Goal: Task Accomplishment & Management: Manage account settings

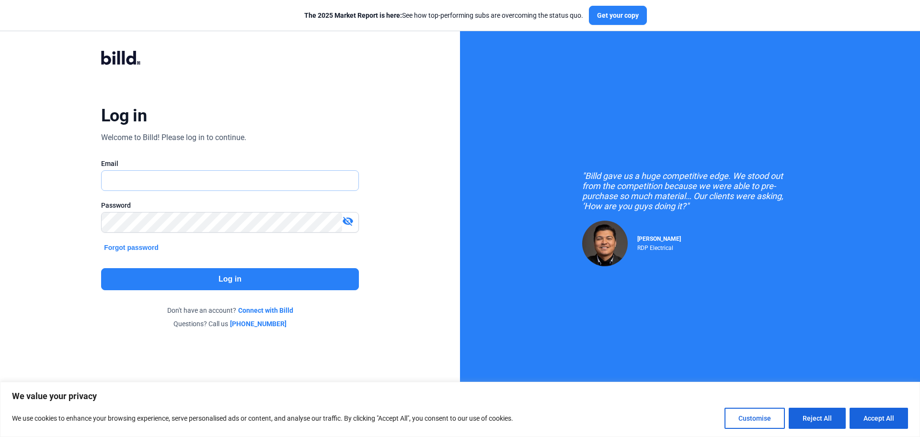
click at [220, 176] on input "text" at bounding box center [225, 181] width 246 height 20
click at [233, 183] on input "text" at bounding box center [230, 181] width 257 height 20
type input "[PERSON_NAME][EMAIL_ADDRESS][DOMAIN_NAME]"
click at [248, 283] on button "Log in" at bounding box center [230, 279] width 258 height 22
click at [126, 247] on button "Forgot password" at bounding box center [131, 247] width 60 height 11
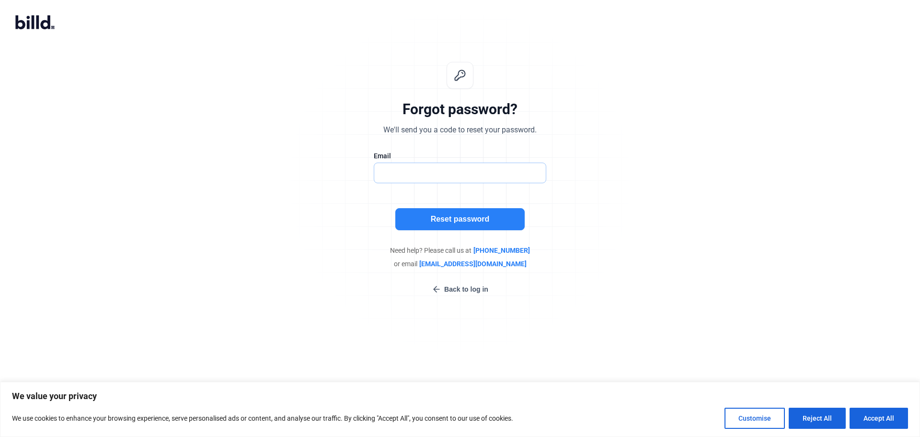
click at [448, 173] on input "text" at bounding box center [455, 173] width 162 height 20
type input "[PERSON_NAME][EMAIL_ADDRESS][DOMAIN_NAME]"
click at [437, 210] on button "Reset password" at bounding box center [459, 219] width 129 height 22
